Goal: Task Accomplishment & Management: Complete application form

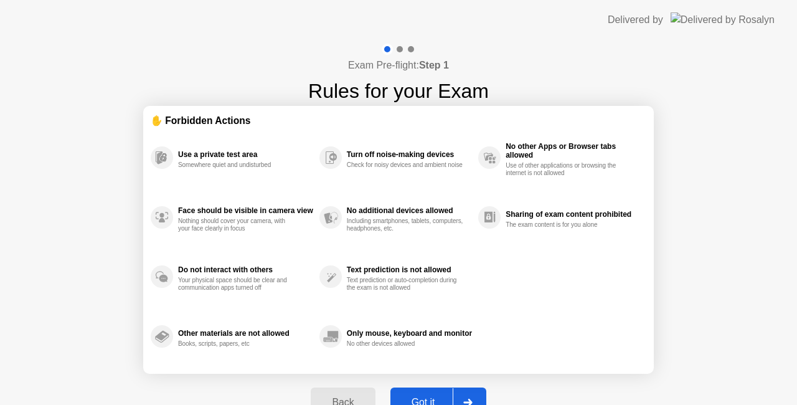
click at [423, 397] on div "Got it" at bounding box center [423, 402] width 59 height 11
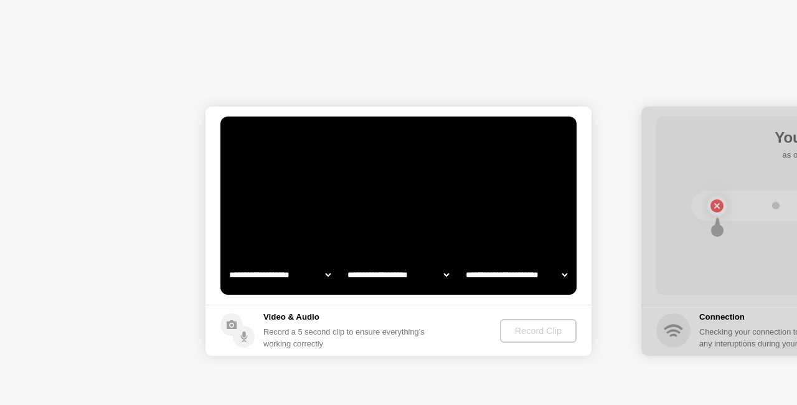
select select "**********"
select select "*******"
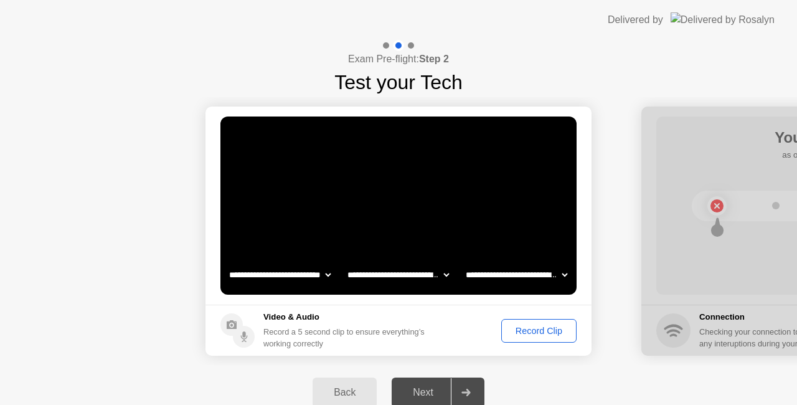
click at [524, 330] on div "Record Clip" at bounding box center [539, 331] width 67 height 10
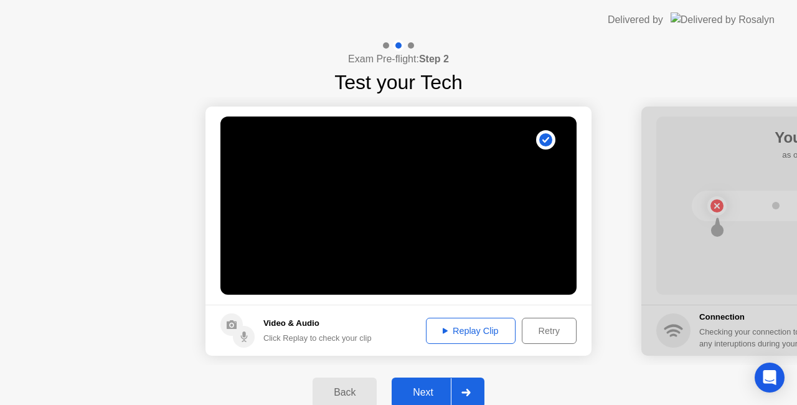
click at [428, 390] on div "Next" at bounding box center [422, 392] width 55 height 11
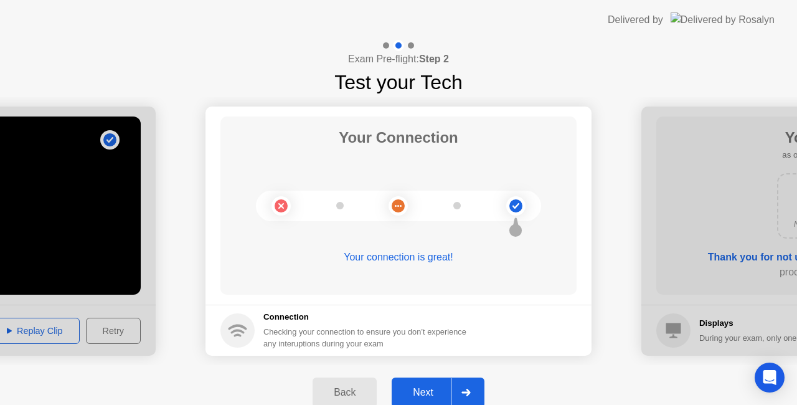
click at [435, 387] on div "Next" at bounding box center [422, 392] width 55 height 11
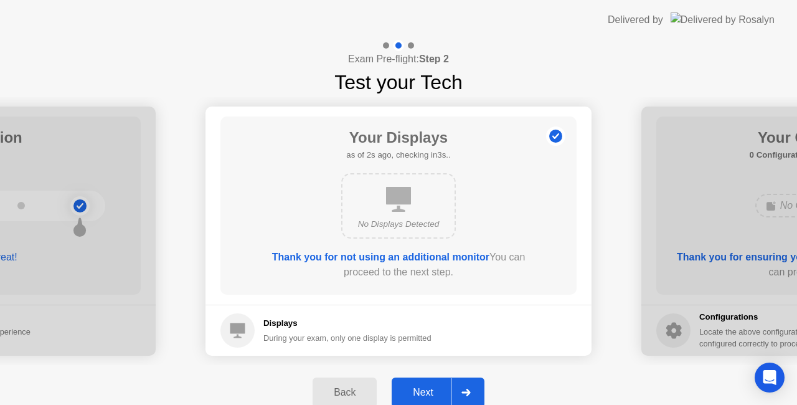
click at [435, 387] on div "Next" at bounding box center [422, 392] width 55 height 11
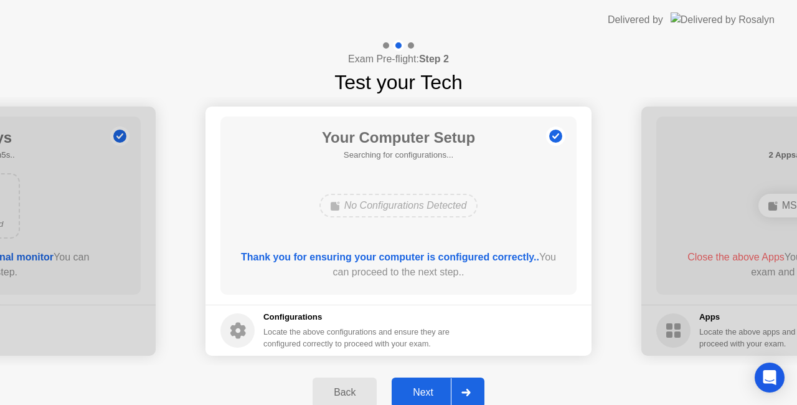
click at [435, 387] on div "Next" at bounding box center [422, 392] width 55 height 11
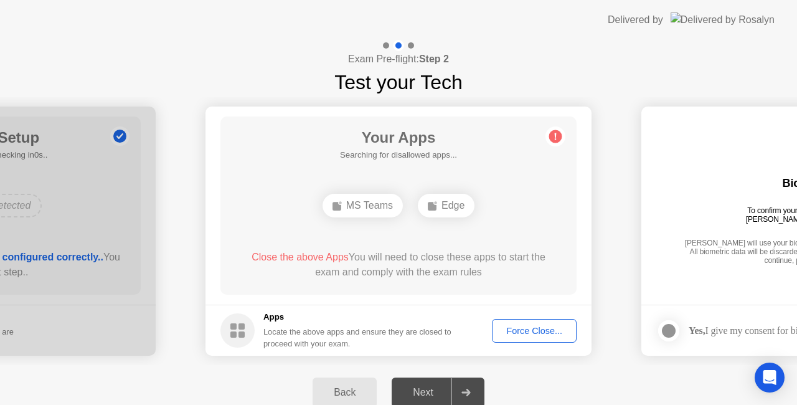
click at [525, 334] on div "Force Close..." at bounding box center [534, 331] width 76 height 10
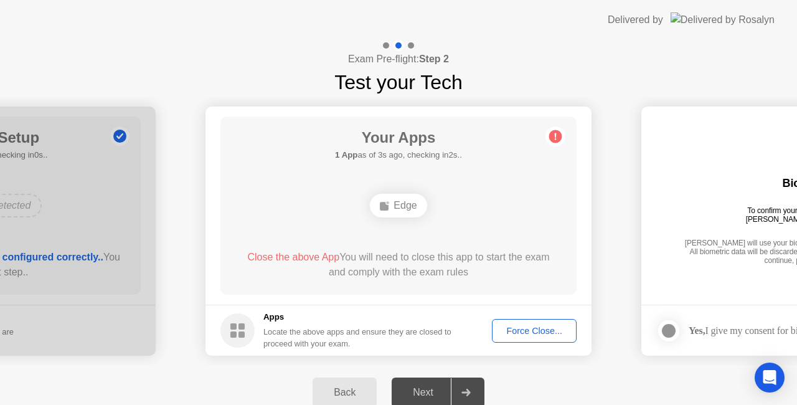
click at [522, 326] on div "Force Close..." at bounding box center [534, 331] width 76 height 10
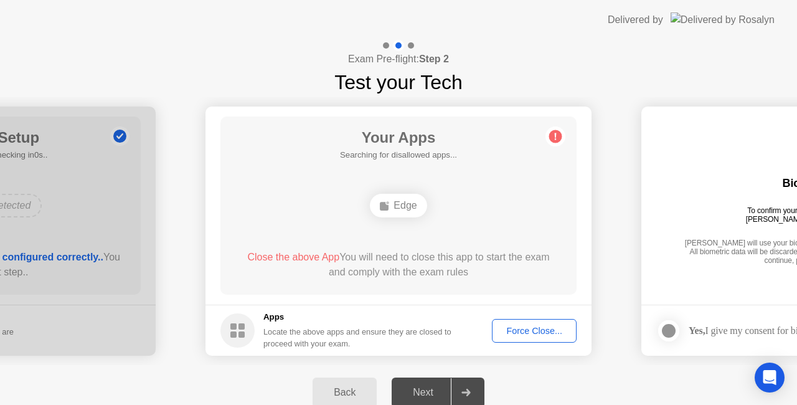
click at [480, 227] on div "Your Apps Searching for disallowed apps... Edge Close the above App You will ne…" at bounding box center [398, 205] width 356 height 178
click at [405, 214] on div "Edge" at bounding box center [398, 206] width 57 height 24
click at [552, 134] on circle at bounding box center [555, 136] width 13 height 13
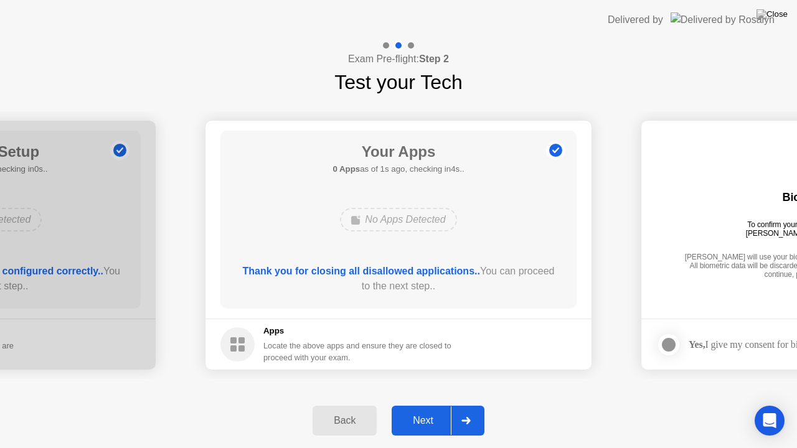
click at [416, 404] on div "Next" at bounding box center [422, 420] width 55 height 11
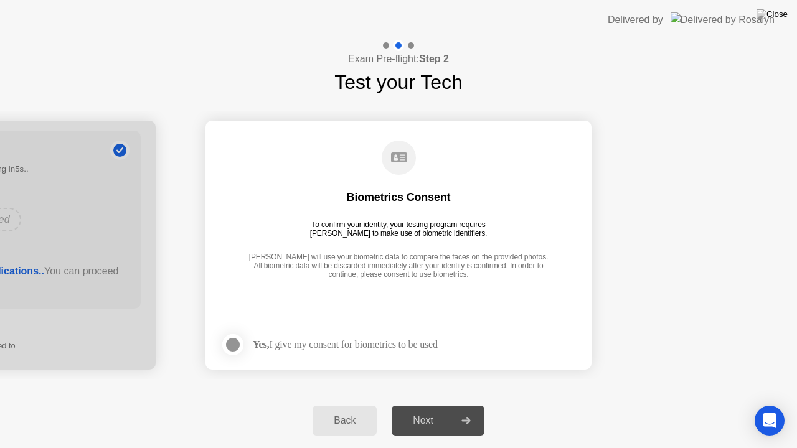
click at [237, 343] on div at bounding box center [232, 344] width 15 height 15
click at [418, 404] on div "Next" at bounding box center [422, 420] width 55 height 11
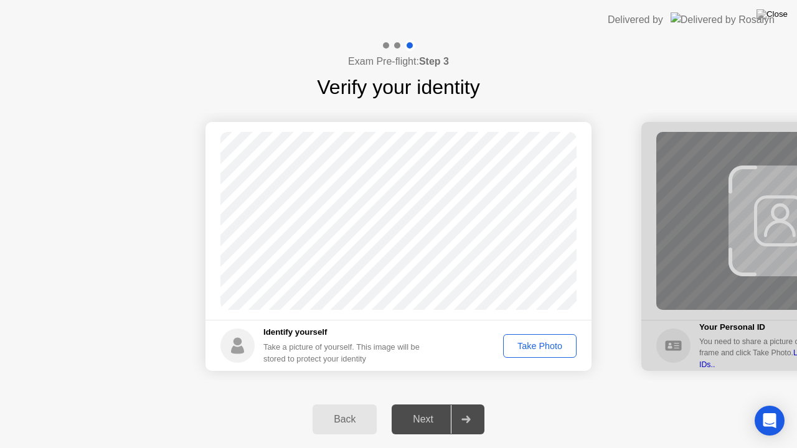
click at [529, 349] on div "Take Photo" at bounding box center [539, 346] width 65 height 10
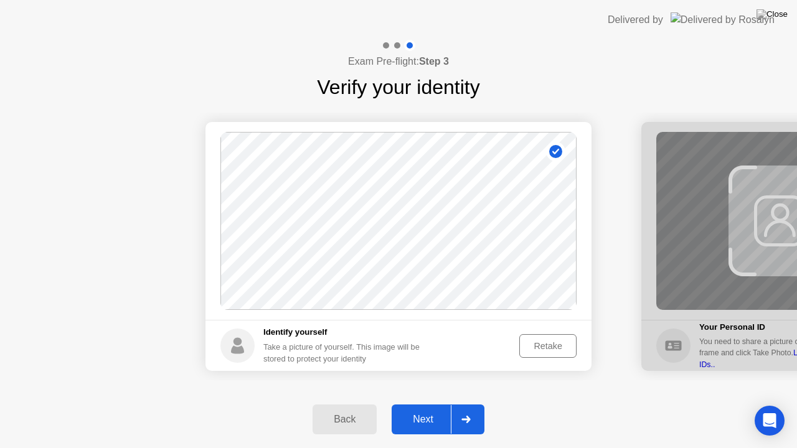
click at [436, 404] on div "Next" at bounding box center [422, 419] width 55 height 11
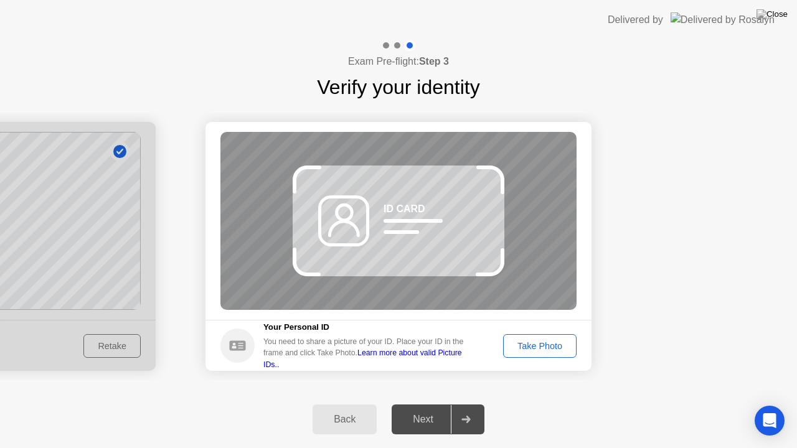
click at [536, 347] on div "Take Photo" at bounding box center [539, 346] width 65 height 10
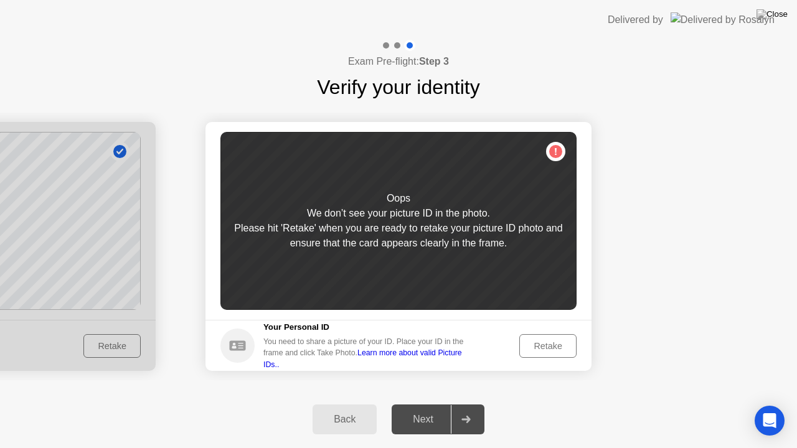
click at [542, 342] on div "Retake" at bounding box center [548, 346] width 49 height 10
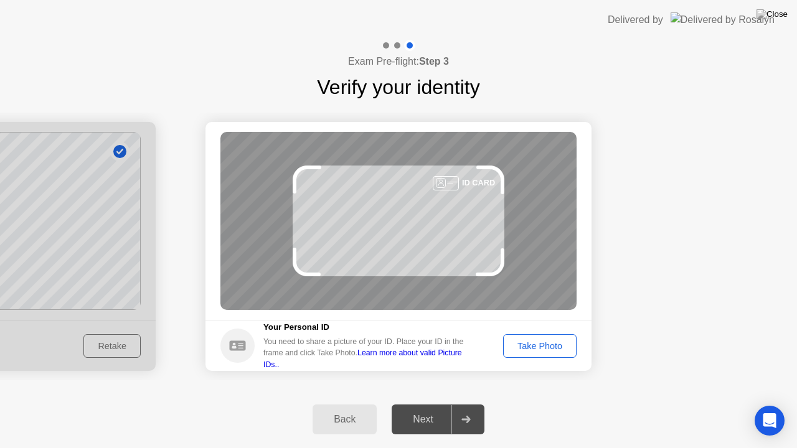
click at [544, 350] on div "Take Photo" at bounding box center [539, 346] width 65 height 10
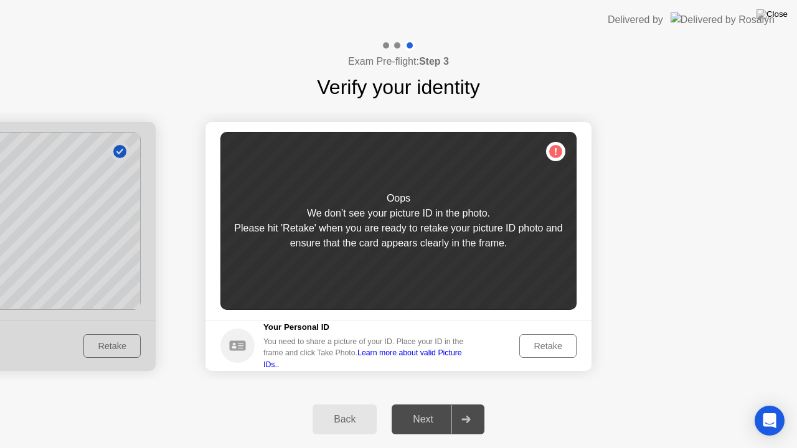
click at [547, 344] on div "Retake" at bounding box center [548, 346] width 49 height 10
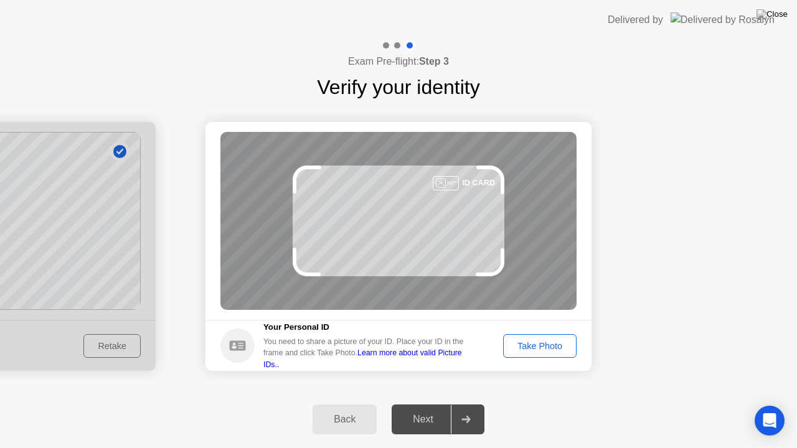
click at [535, 345] on div "Take Photo" at bounding box center [539, 346] width 65 height 10
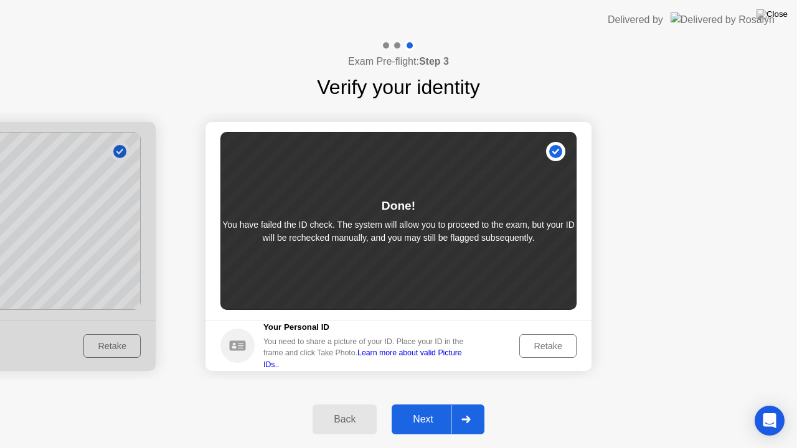
click at [425, 404] on div "Next" at bounding box center [422, 419] width 55 height 11
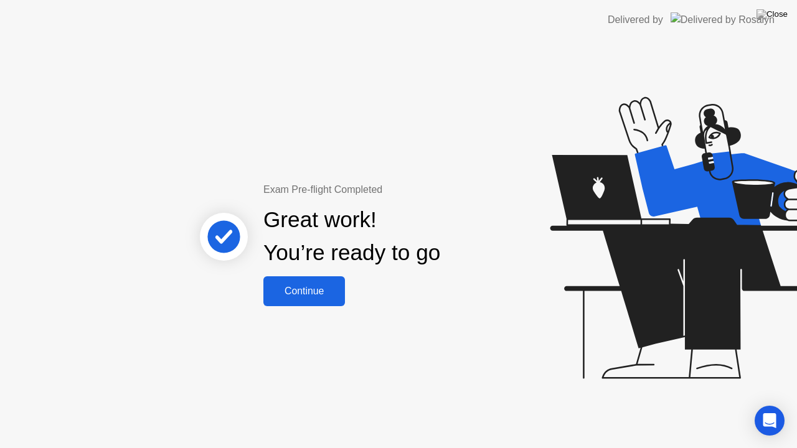
click at [314, 291] on div "Continue" at bounding box center [304, 291] width 74 height 11
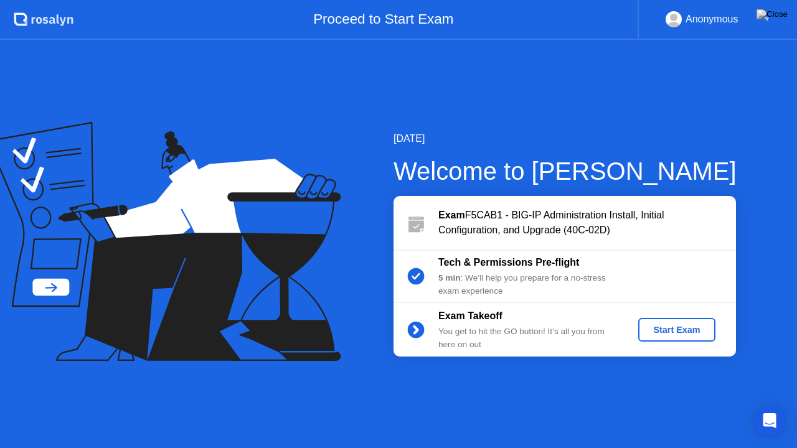
click at [668, 331] on div "Start Exam" at bounding box center [676, 330] width 67 height 10
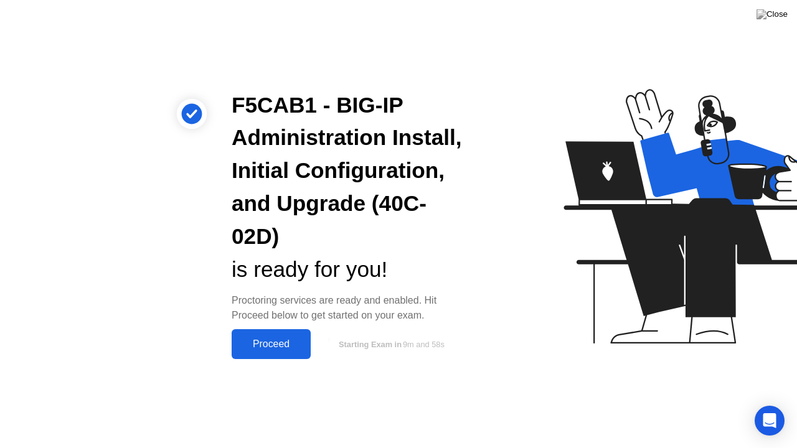
click at [279, 339] on div "Proceed" at bounding box center [271, 344] width 72 height 11
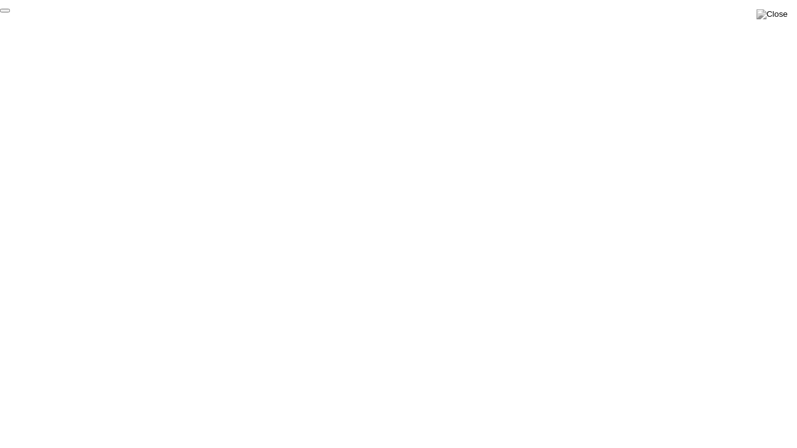
click div "End Proctoring Session"
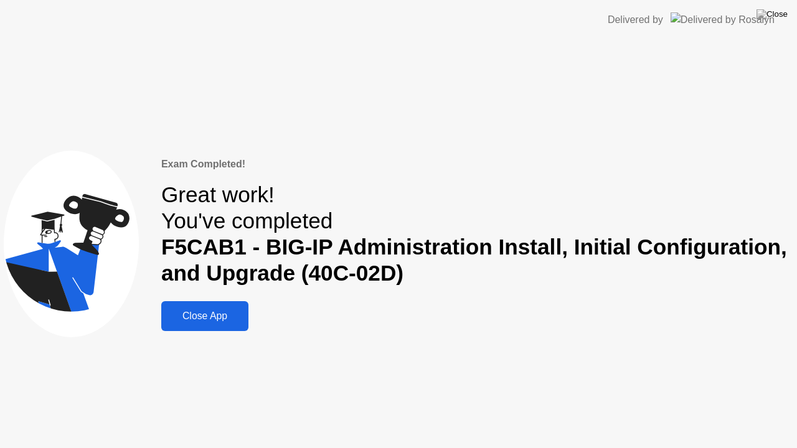
click at [208, 312] on div "Close App" at bounding box center [205, 316] width 80 height 11
